Goal: Communication & Community: Answer question/provide support

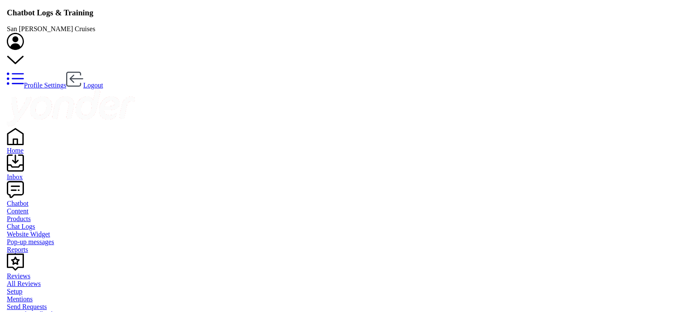
scroll to position [293, 563]
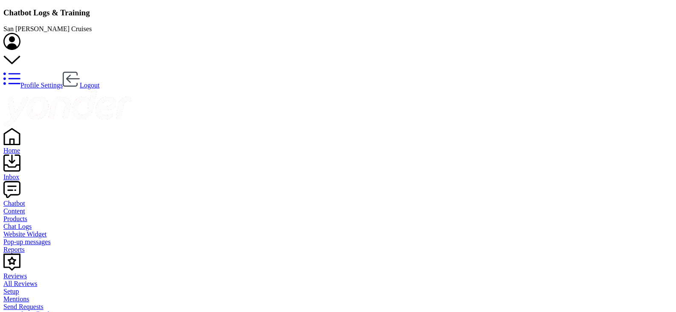
click at [25, 173] on div "Inbox" at bounding box center [338, 177] width 670 height 8
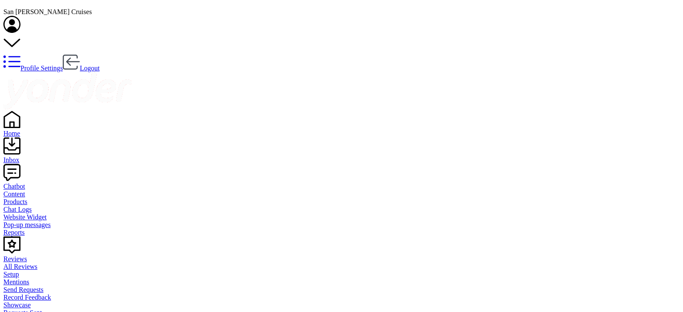
click at [40, 122] on link "Home" at bounding box center [341, 129] width 676 height 15
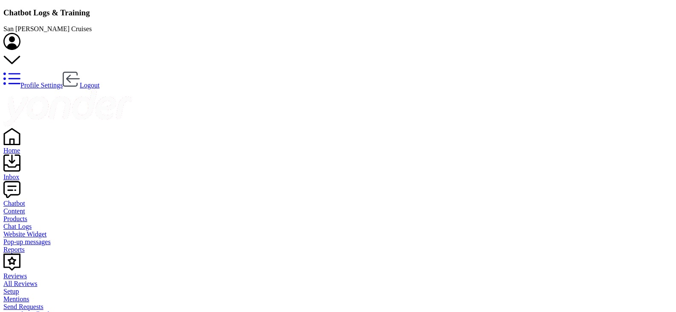
click at [32, 147] on div "Home" at bounding box center [338, 151] width 670 height 8
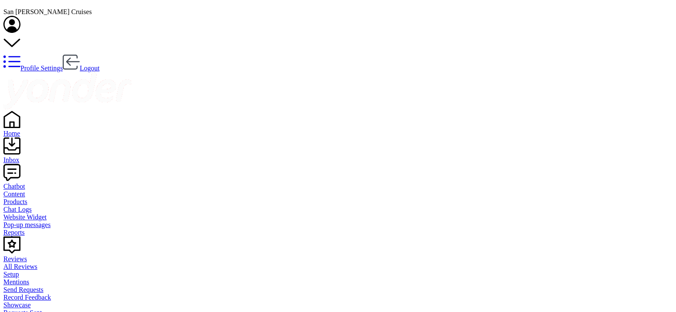
click at [27, 156] on div "Inbox" at bounding box center [338, 160] width 670 height 8
click at [41, 122] on link "Home" at bounding box center [341, 129] width 676 height 15
